Goal: Task Accomplishment & Management: Complete application form

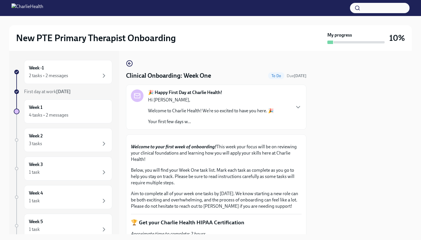
scroll to position [515, 0]
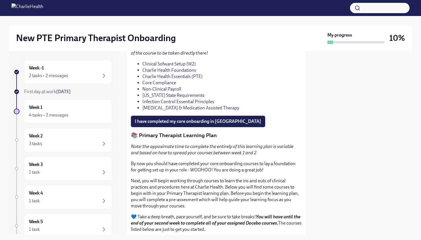
click at [164, 86] on link "Core Compliance" at bounding box center [159, 82] width 34 height 5
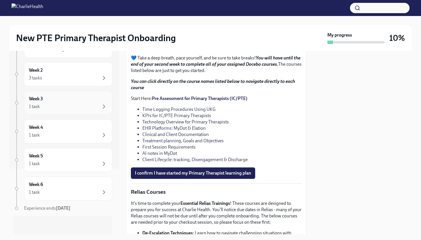
scroll to position [66, 0]
click at [65, 69] on div "Week 2 3 tasks" at bounding box center [68, 74] width 78 height 14
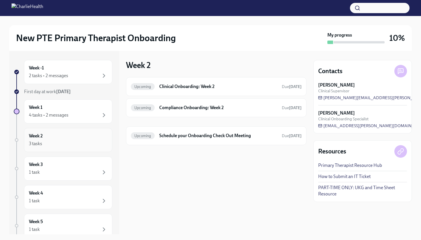
click at [76, 141] on div "3 tasks" at bounding box center [68, 143] width 78 height 7
click at [69, 171] on div "1 task" at bounding box center [68, 172] width 78 height 7
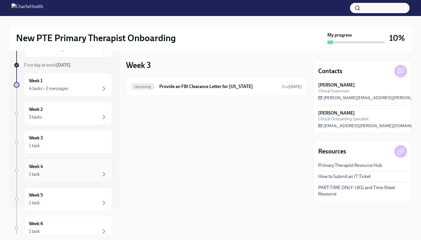
scroll to position [27, 0]
click at [69, 171] on div "1 task" at bounding box center [68, 174] width 78 height 7
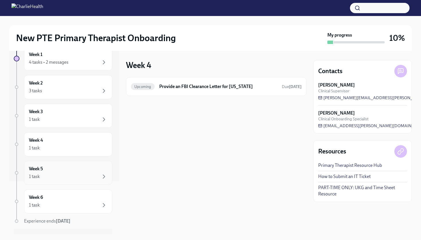
scroll to position [60, 0]
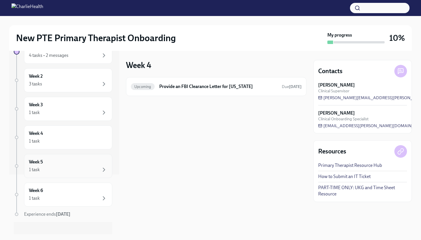
click at [69, 171] on div "1 task" at bounding box center [68, 170] width 78 height 7
click at [67, 193] on div "Week 6 1 task" at bounding box center [68, 195] width 78 height 14
click at [71, 174] on div "Week 5 1 task" at bounding box center [68, 166] width 88 height 24
click at [75, 142] on div "1 task" at bounding box center [68, 141] width 78 height 7
click at [81, 112] on div "1 task" at bounding box center [68, 112] width 78 height 7
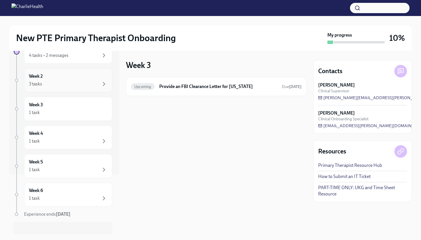
click at [86, 82] on div "3 tasks" at bounding box center [68, 84] width 78 height 7
